Goal: Find specific page/section: Find specific page/section

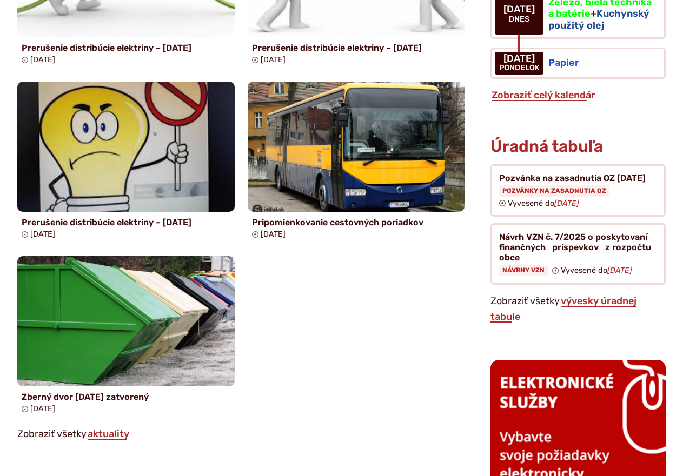
scroll to position [1082, 0]
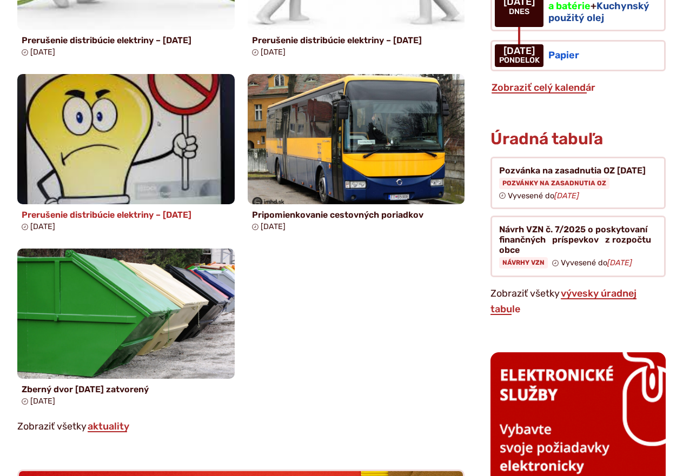
click at [112, 220] on h4 "Prerušenie distribúcie elektriny – [DATE]" at bounding box center [126, 215] width 209 height 10
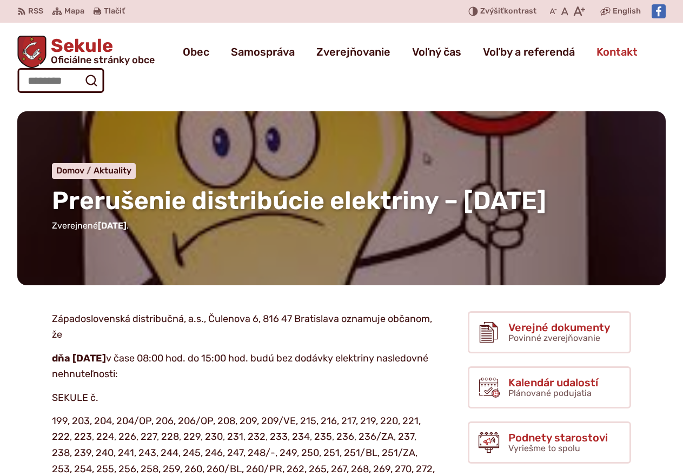
click at [617, 57] on span "Kontakt" at bounding box center [617, 52] width 41 height 30
